Goal: Transaction & Acquisition: Book appointment/travel/reservation

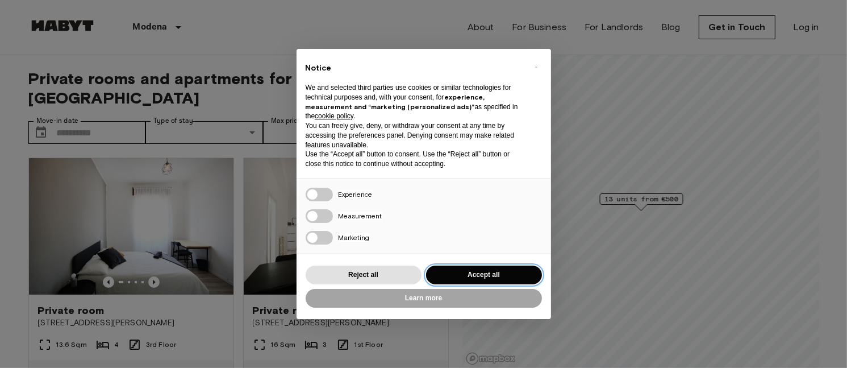
click at [463, 268] on button "Accept all" at bounding box center [484, 274] width 116 height 19
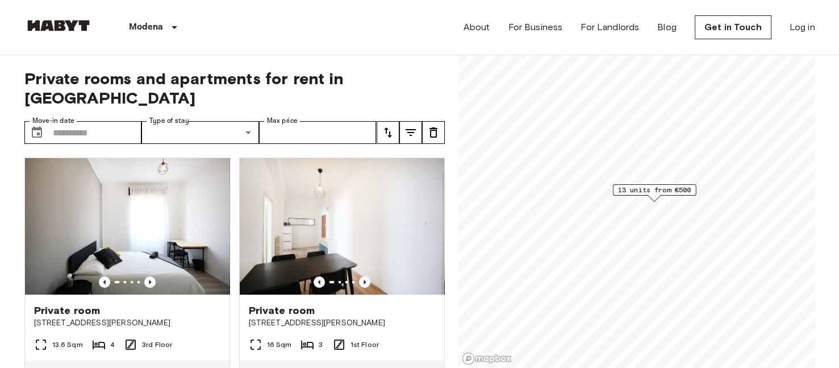
click at [674, 188] on span "13 units from €500" at bounding box center [654, 190] width 73 height 10
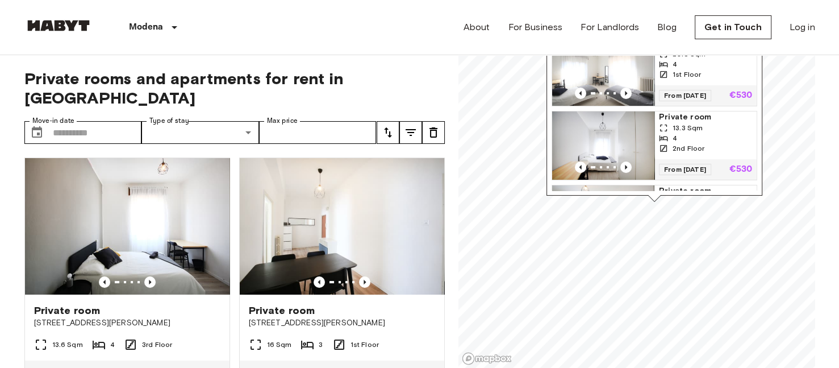
click at [675, 120] on span "Private room" at bounding box center [705, 116] width 93 height 11
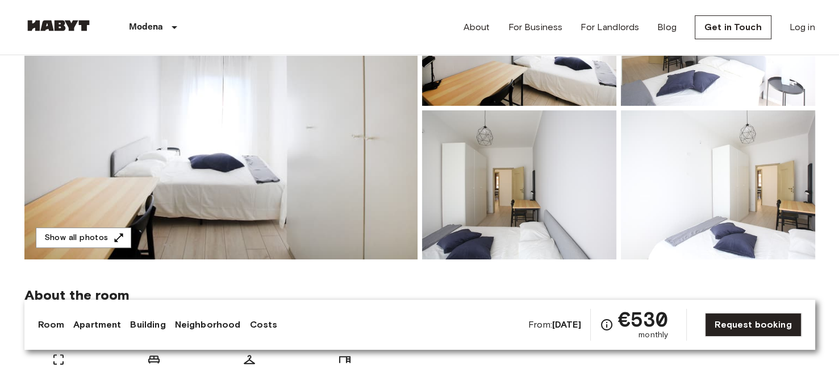
click at [354, 164] on img at bounding box center [220, 108] width 393 height 302
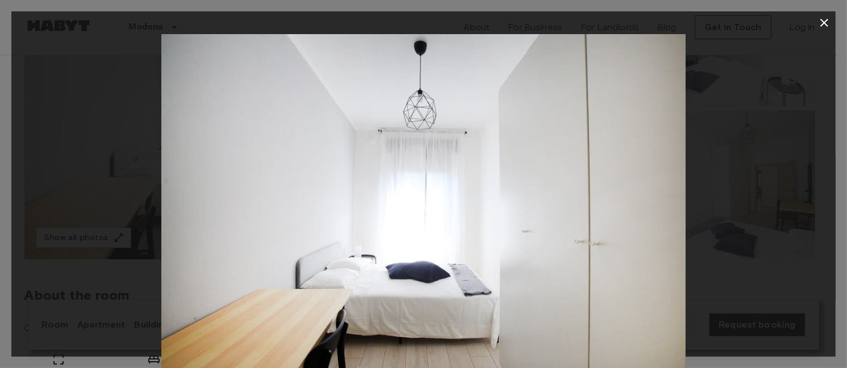
click at [775, 265] on div at bounding box center [423, 209] width 825 height 350
click at [825, 19] on icon "button" at bounding box center [825, 23] width 14 height 14
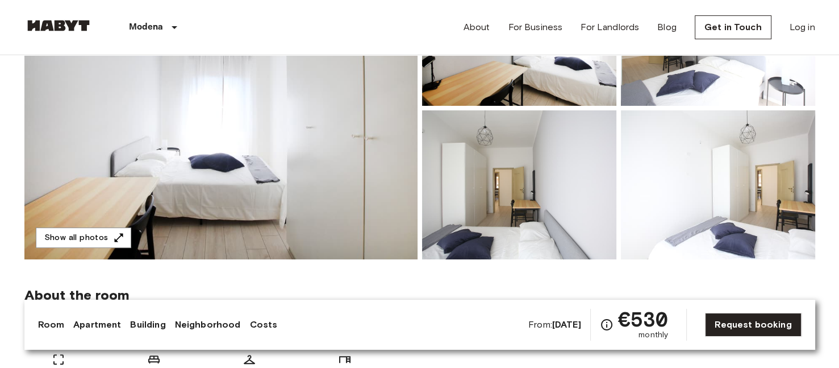
click at [377, 111] on img at bounding box center [220, 108] width 393 height 302
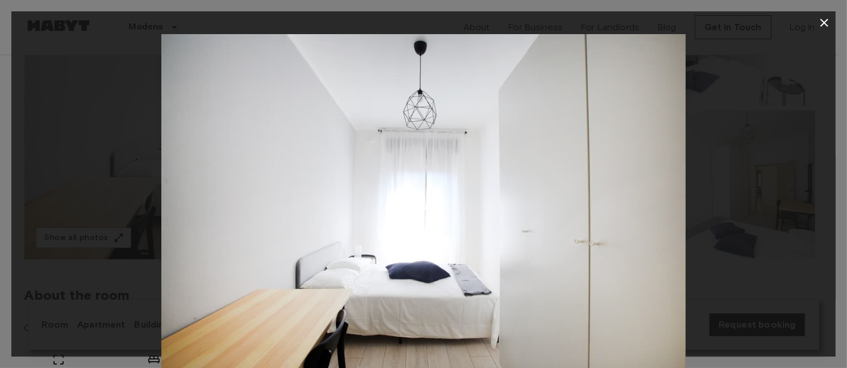
click at [827, 173] on div at bounding box center [423, 209] width 825 height 350
click at [824, 23] on icon "button" at bounding box center [825, 23] width 8 height 8
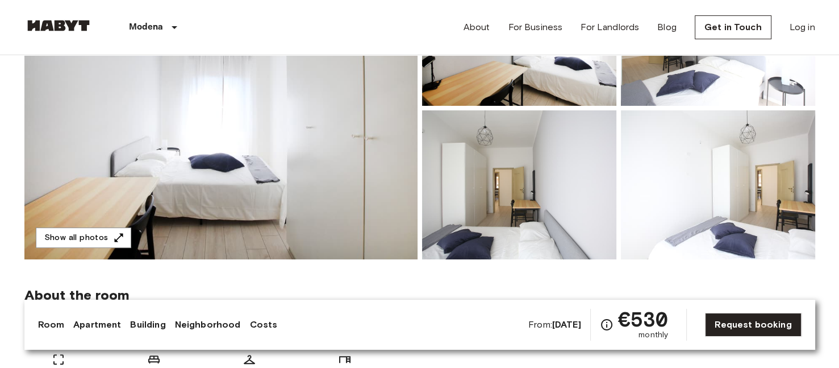
click at [539, 165] on img at bounding box center [519, 184] width 194 height 149
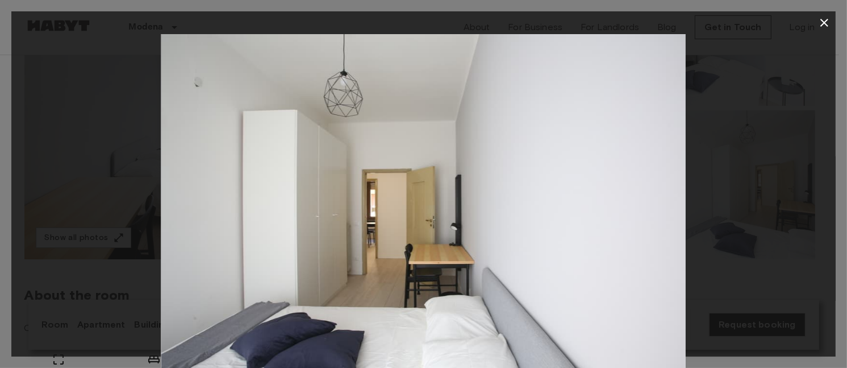
click at [825, 20] on icon "button" at bounding box center [825, 23] width 14 height 14
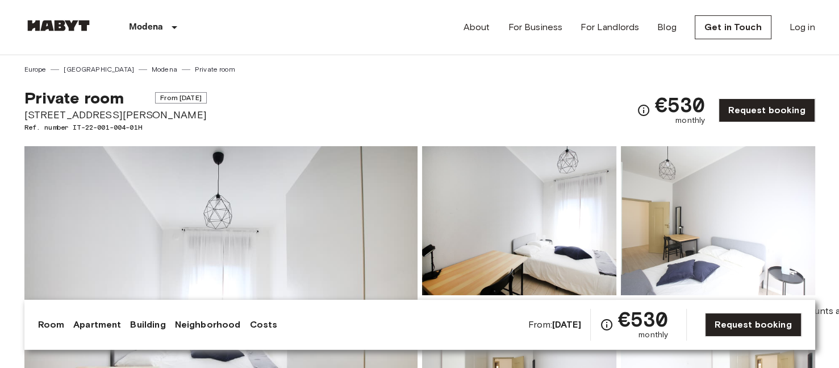
click at [611, 324] on icon "Check cost overview for full price breakdown. Please note that discounts apply …" at bounding box center [606, 324] width 11 height 11
